Goal: Navigation & Orientation: Find specific page/section

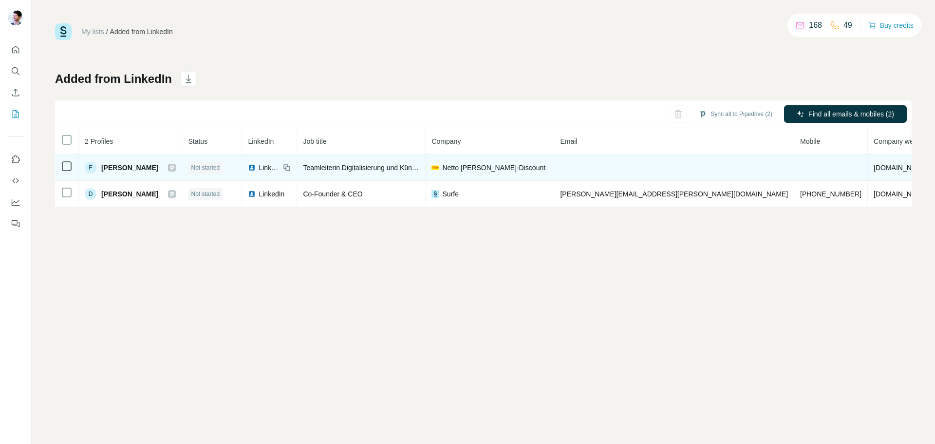
click at [596, 162] on td at bounding box center [674, 167] width 240 height 26
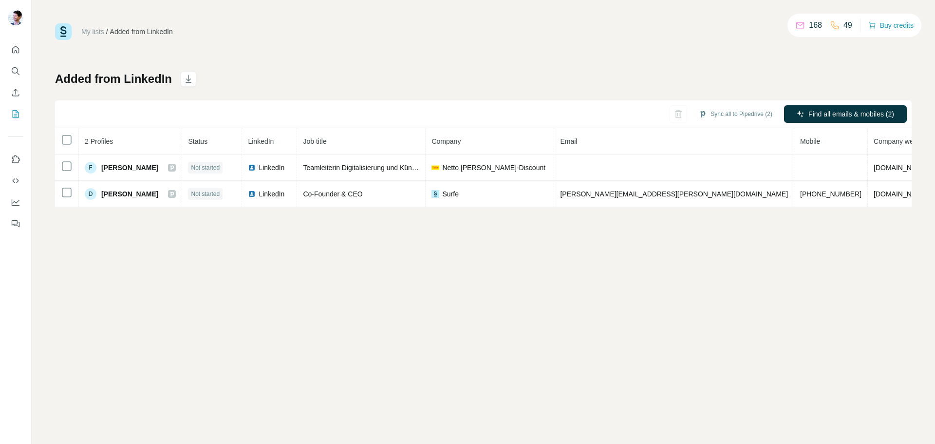
click at [809, 22] on p "168" at bounding box center [815, 25] width 13 height 12
click at [788, 29] on div "168 49 Buy credits" at bounding box center [855, 25] width 134 height 23
click at [844, 25] on p "49" at bounding box center [848, 25] width 9 height 12
click at [29, 48] on div at bounding box center [15, 133] width 31 height 197
click at [13, 48] on icon "Quick start" at bounding box center [16, 50] width 10 height 10
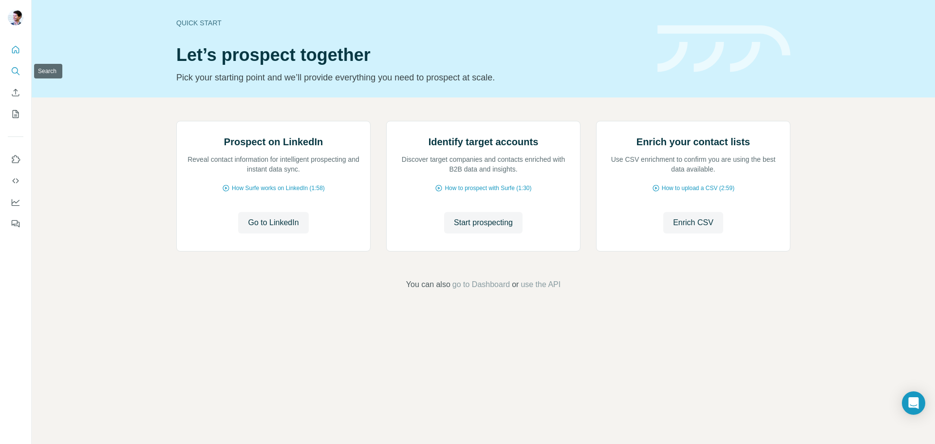
click at [18, 75] on icon "Search" at bounding box center [16, 71] width 10 height 10
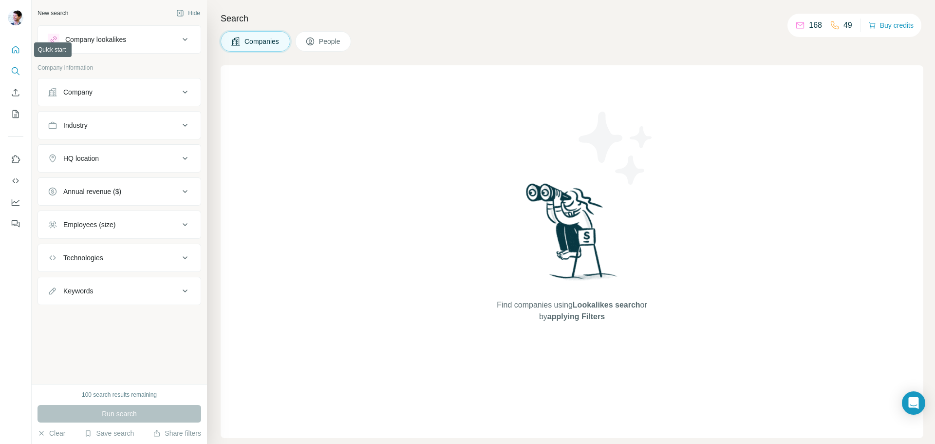
click at [21, 49] on button "Quick start" at bounding box center [16, 50] width 16 height 18
